Goal: Transaction & Acquisition: Purchase product/service

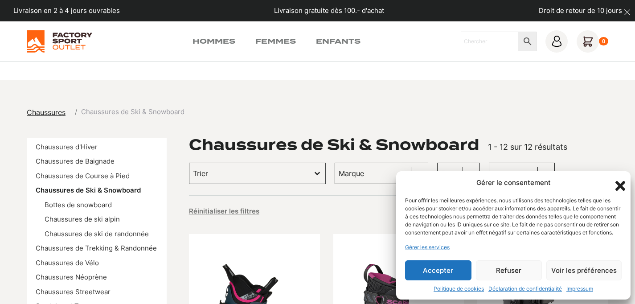
click at [514, 265] on button "Refuser" at bounding box center [509, 270] width 66 height 20
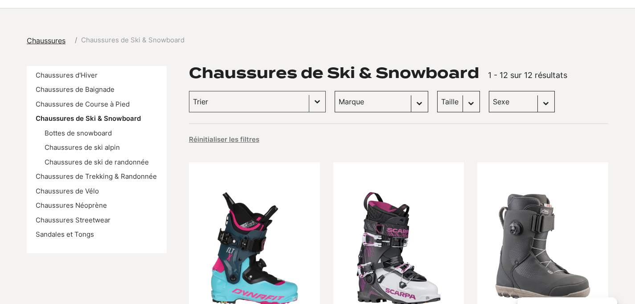
scroll to position [80, 0]
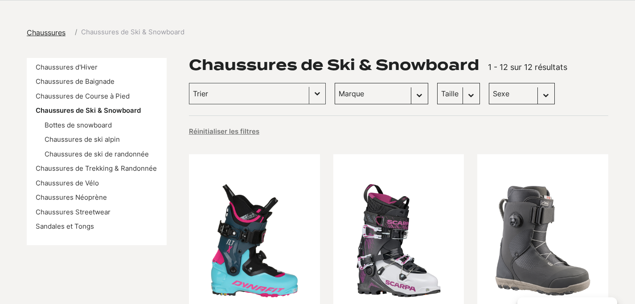
click at [489, 91] on select "Sexe Femmes (10) Hommes (5)" at bounding box center [522, 93] width 66 height 21
select select "hommes"
click at [489, 83] on select "Sexe Femmes (10) Hommes (5)" at bounding box center [522, 93] width 66 height 21
select select "hommes"
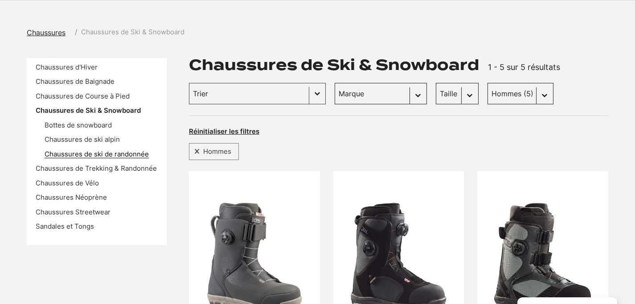
click at [127, 154] on link "Chaussures de ski de randonnée" at bounding box center [97, 154] width 104 height 8
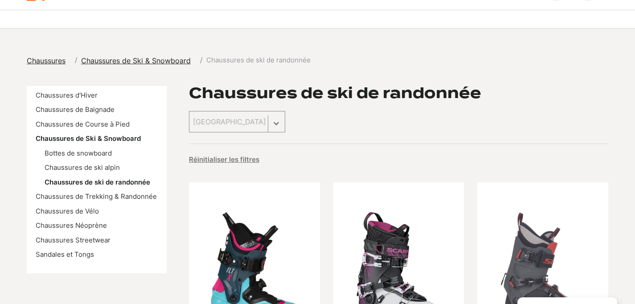
scroll to position [53, 0]
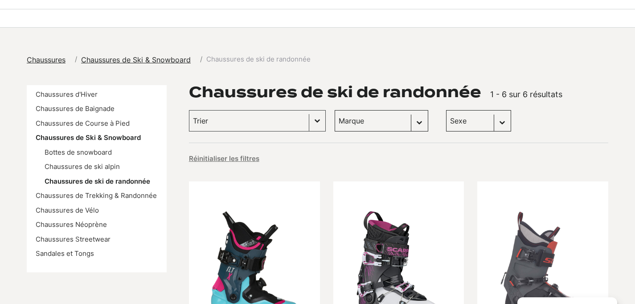
click at [446, 123] on select "Sexe Femmes (4) Hommes (2)" at bounding box center [478, 120] width 65 height 21
select select "hommes"
click at [446, 110] on select "Sexe Femmes (4) Hommes (2)" at bounding box center [478, 120] width 65 height 21
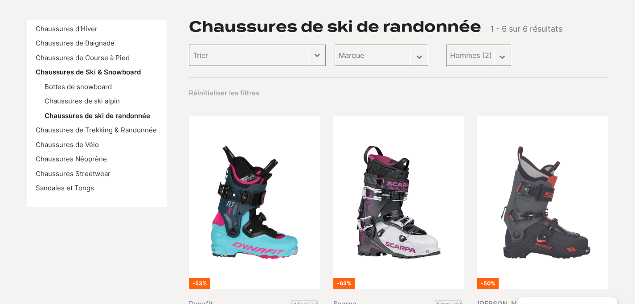
scroll to position [155, 0]
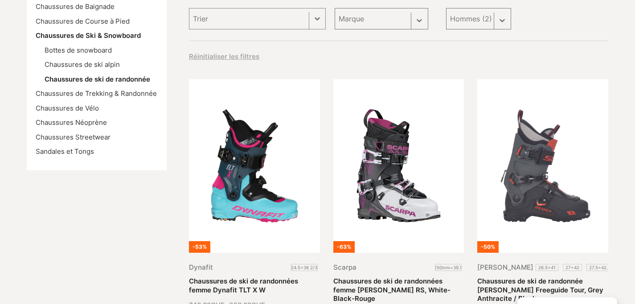
select select "hommes"
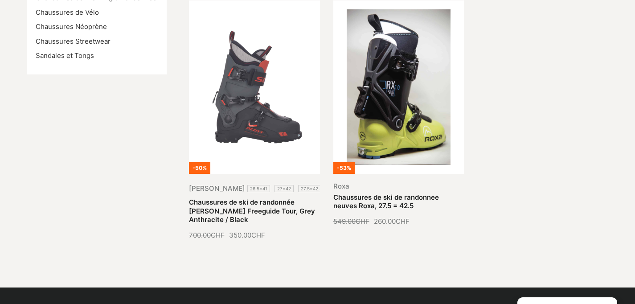
scroll to position [252, 0]
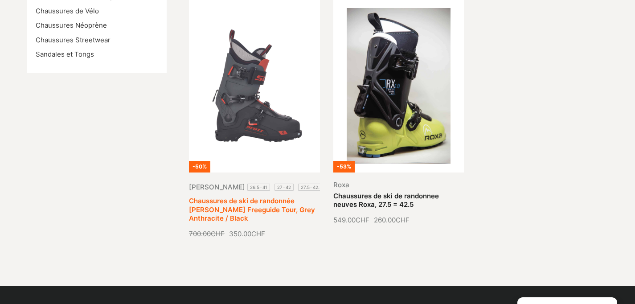
click at [268, 206] on link "Chaussures de ski de randonnée [PERSON_NAME] Freeguide Tour, Grey Anthracite / …" at bounding box center [252, 210] width 126 height 26
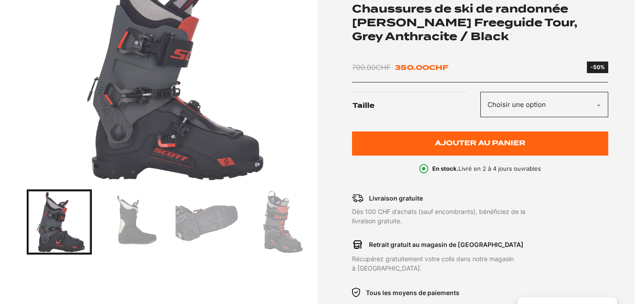
scroll to position [157, 0]
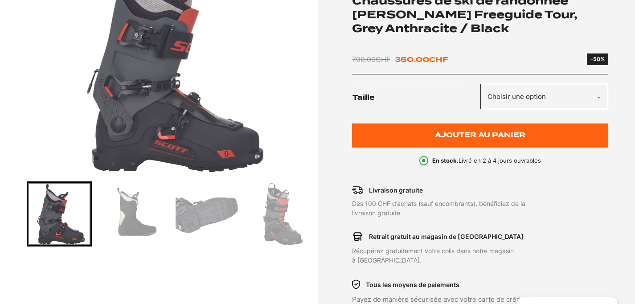
click at [144, 215] on img "Go to slide 2" at bounding box center [133, 214] width 62 height 62
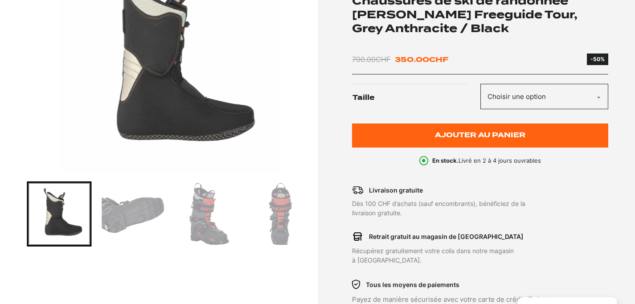
click at [146, 215] on img "Go to slide 3" at bounding box center [133, 214] width 62 height 62
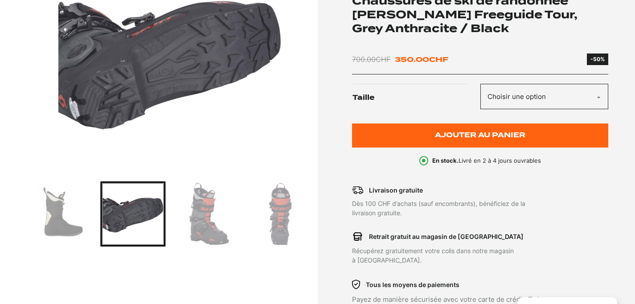
click at [195, 222] on img "Go to slide 4" at bounding box center [207, 214] width 62 height 62
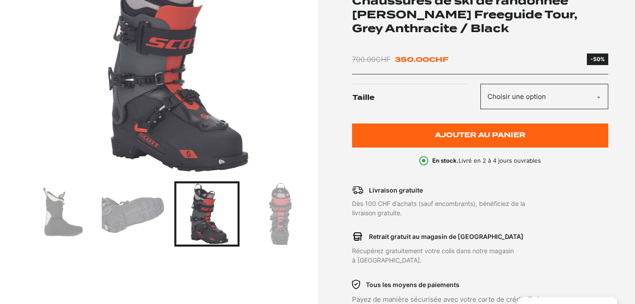
click at [277, 222] on img "Go to slide 5" at bounding box center [281, 214] width 62 height 62
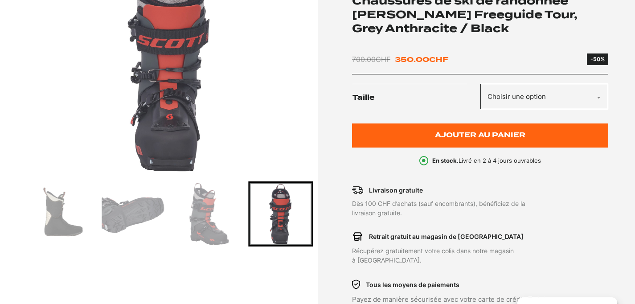
click at [59, 200] on img "Go to slide 2" at bounding box center [59, 214] width 62 height 62
